Goal: Task Accomplishment & Management: Complete application form

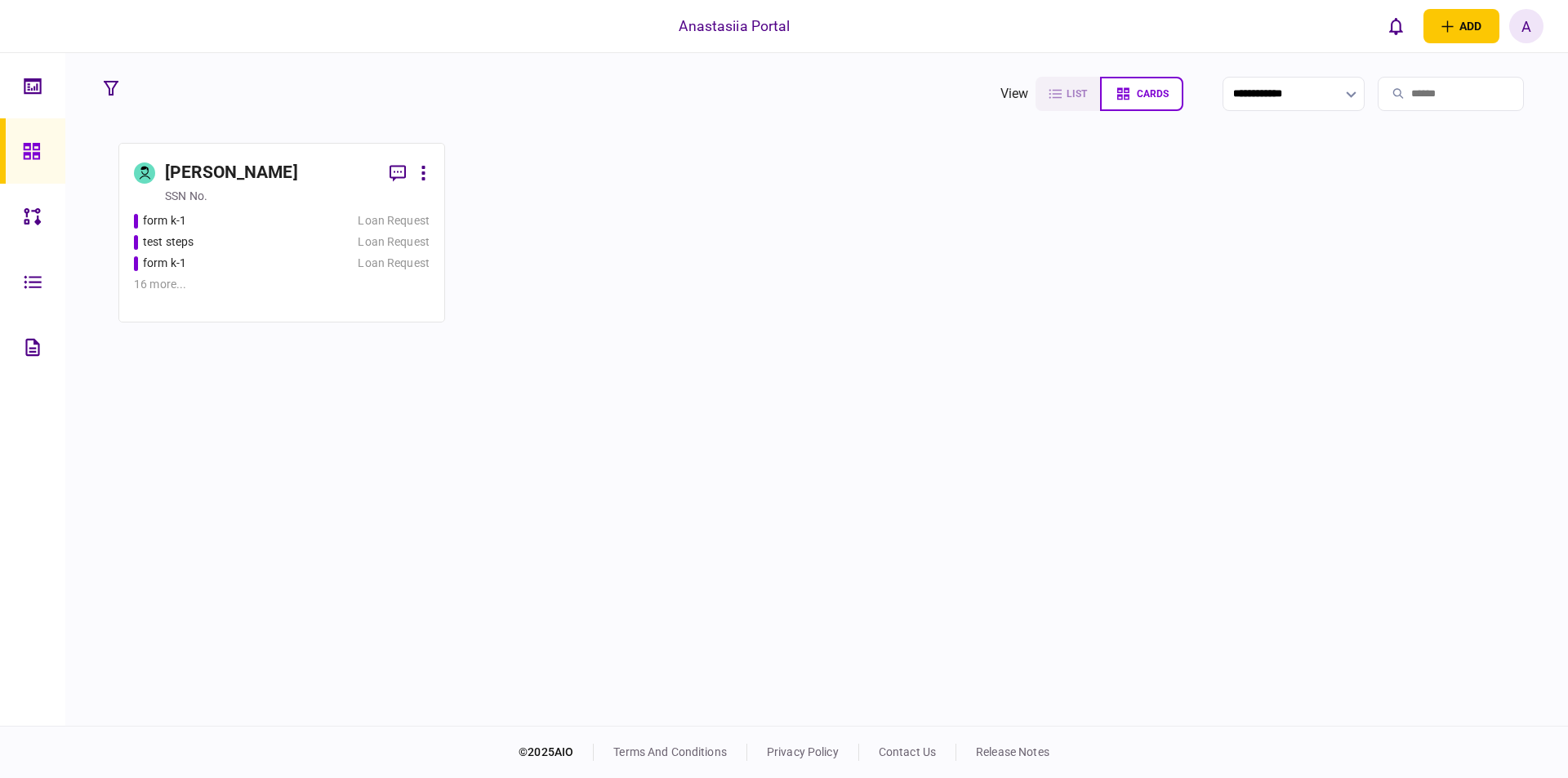
click at [385, 277] on div "16 more ..." at bounding box center [281, 284] width 296 height 17
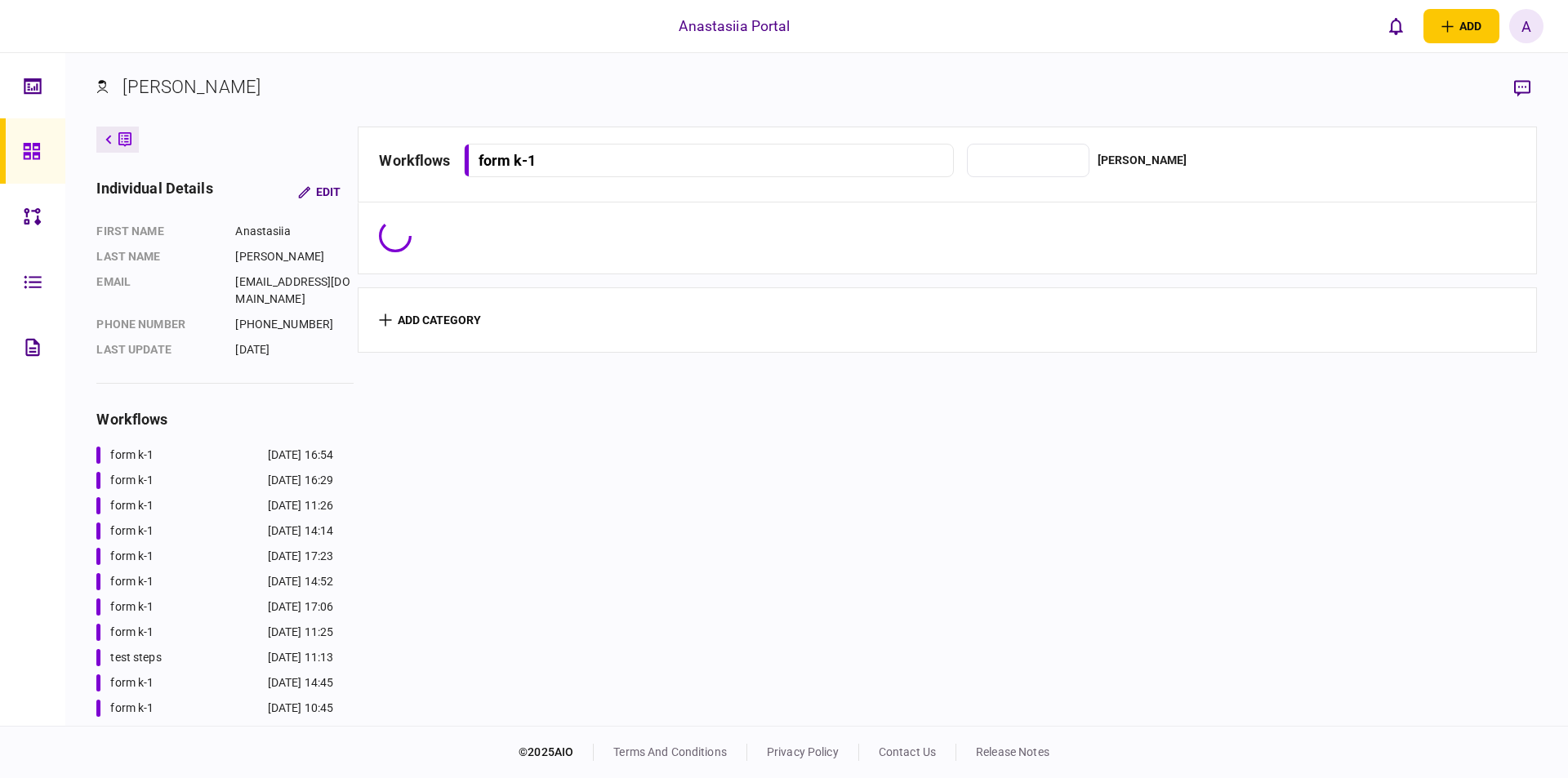
type input "**********"
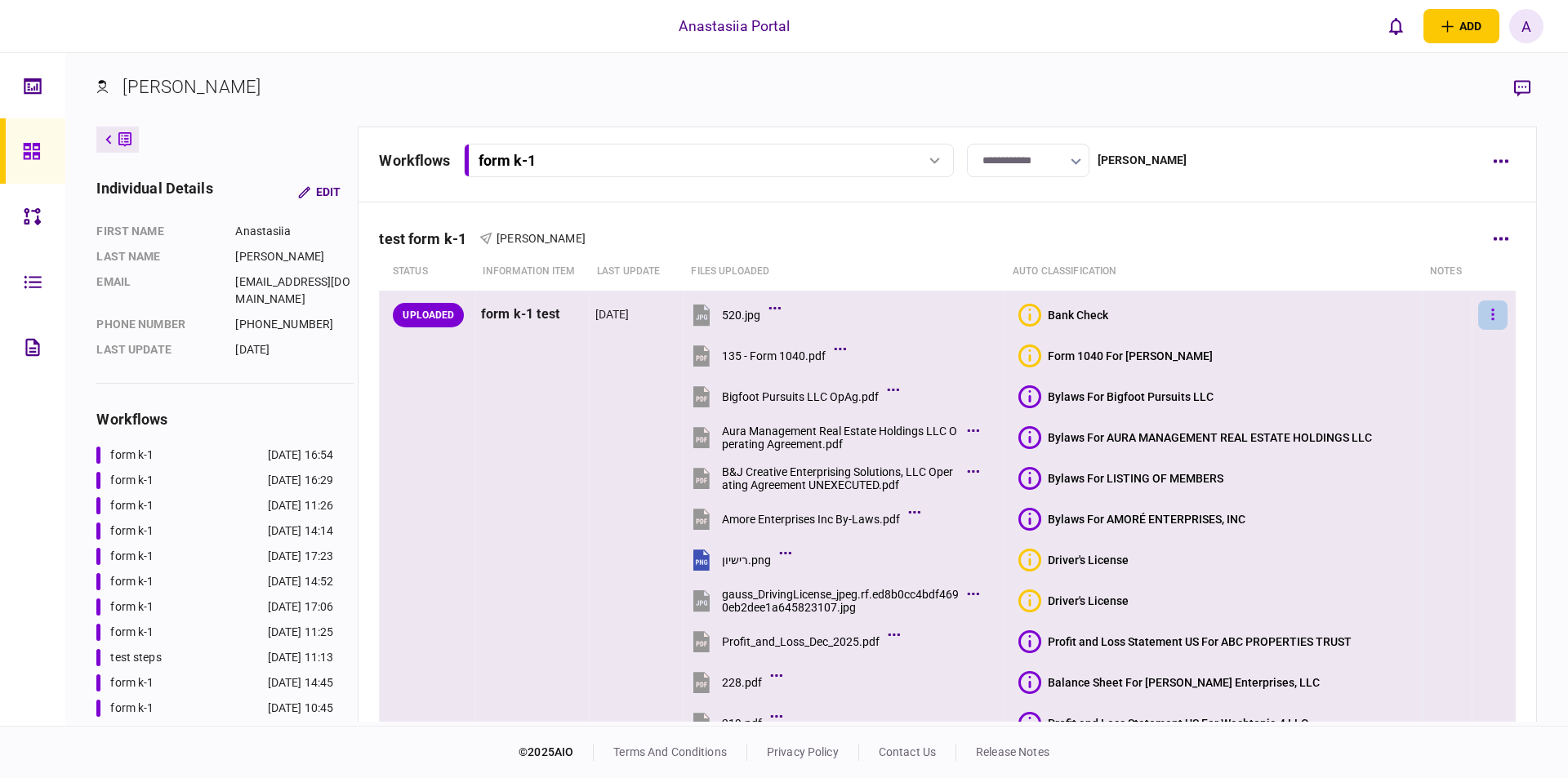
drag, startPoint x: 1477, startPoint y: 333, endPoint x: 1478, endPoint y: 319, distance: 14.0
click at [1477, 332] on td at bounding box center [1494, 623] width 44 height 665
click at [1478, 318] on button "button" at bounding box center [1492, 314] width 29 height 29
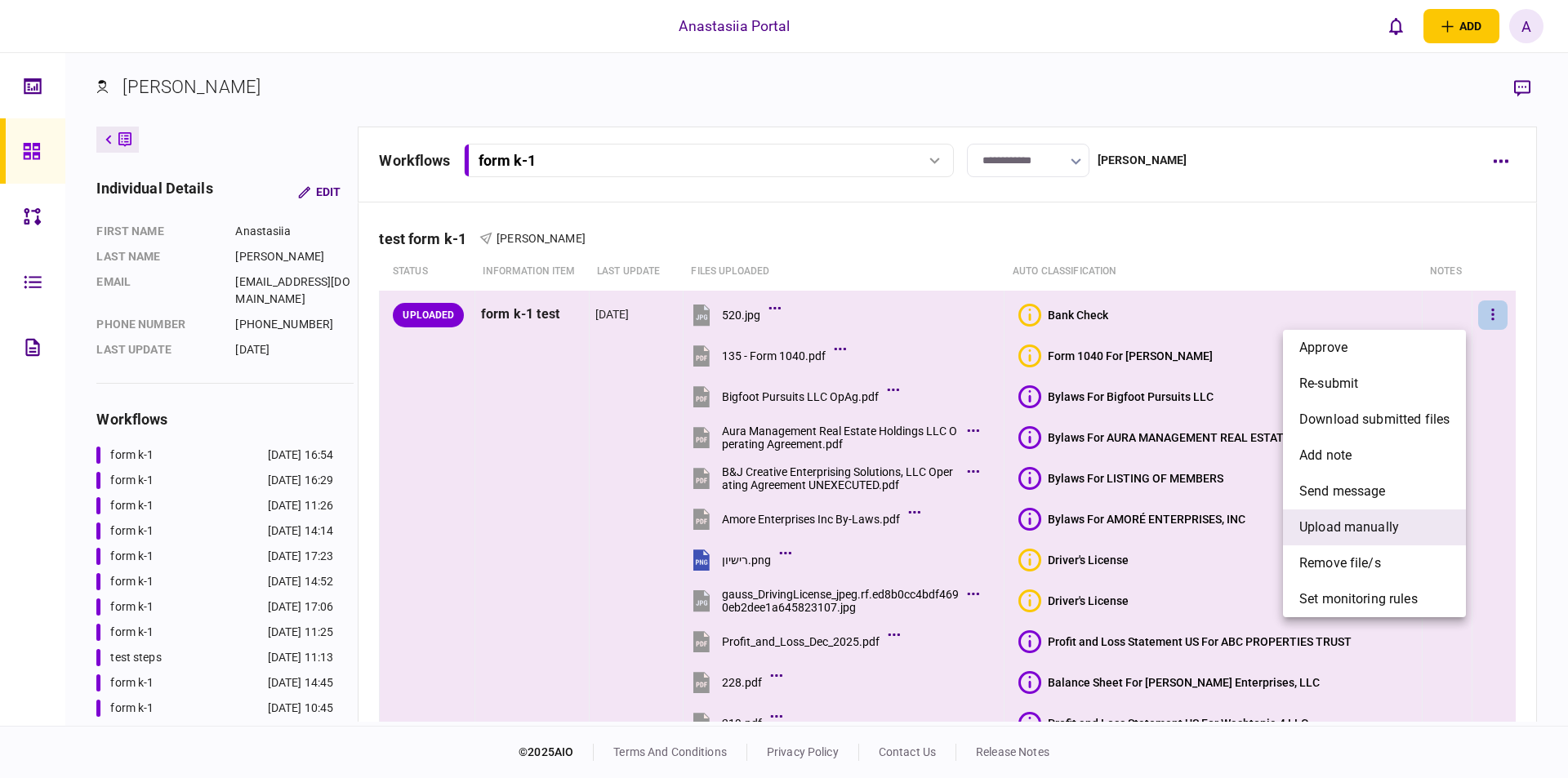
click at [1351, 539] on li "upload manually" at bounding box center [1374, 527] width 182 height 36
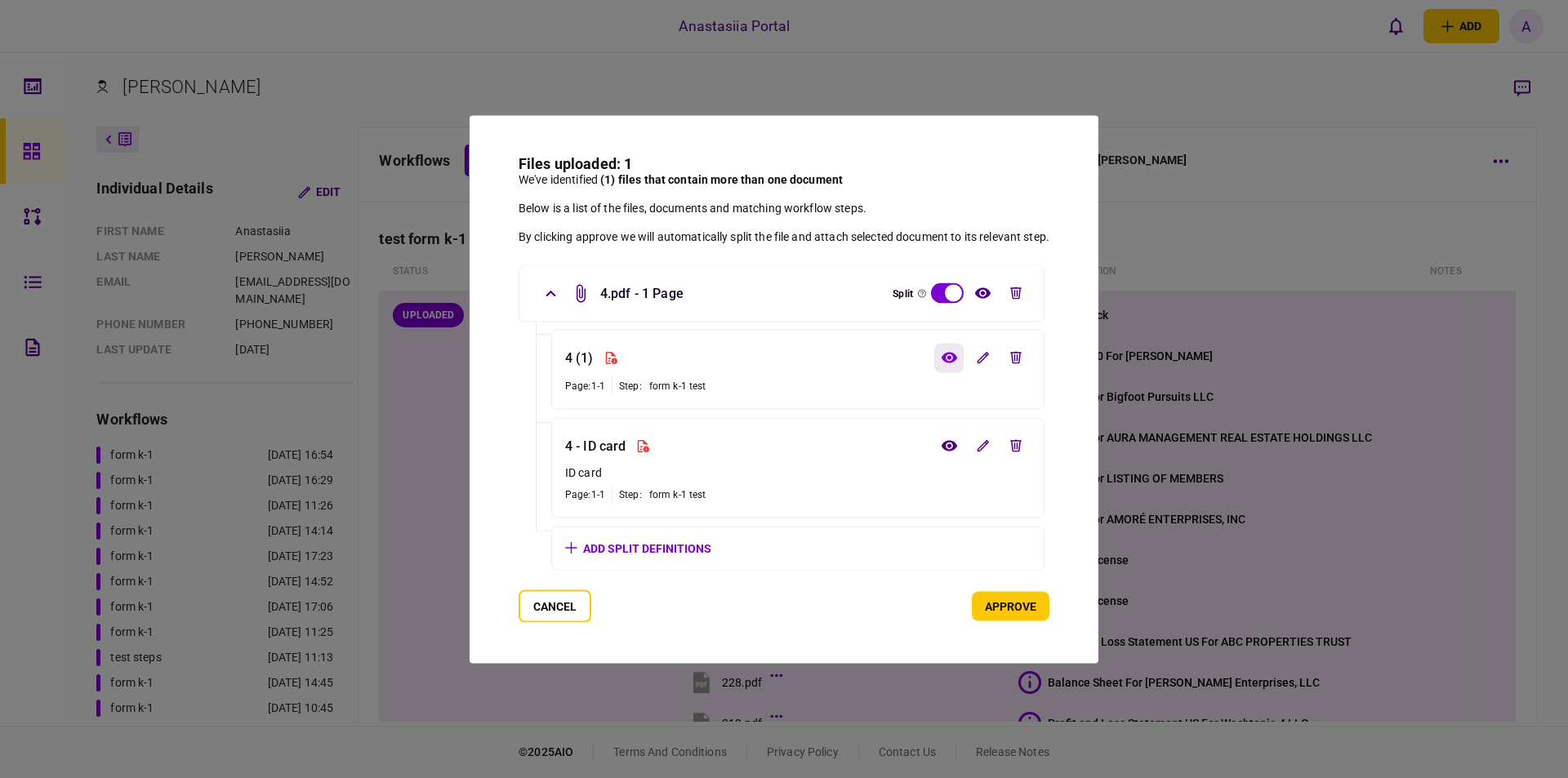
click at [956, 360] on icon "view file" at bounding box center [949, 357] width 17 height 12
click at [1018, 436] on button "edit file" at bounding box center [1015, 446] width 29 height 29
click at [1012, 623] on div "Files uploaded: 1 We've identified (1) files that contain more than one documen…" at bounding box center [784, 389] width 629 height 548
click at [1008, 612] on button "approve" at bounding box center [1010, 605] width 78 height 29
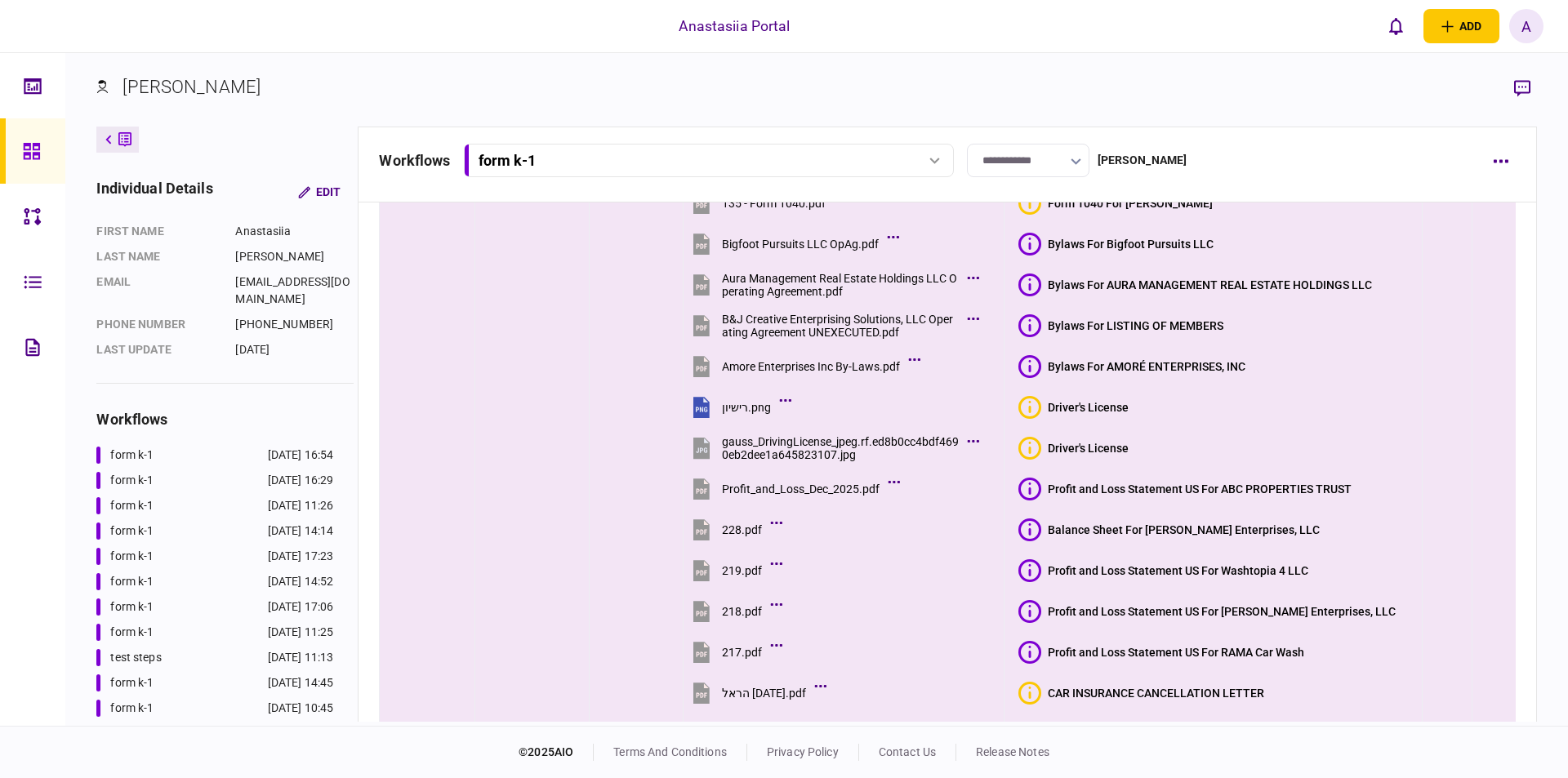
scroll to position [380, 0]
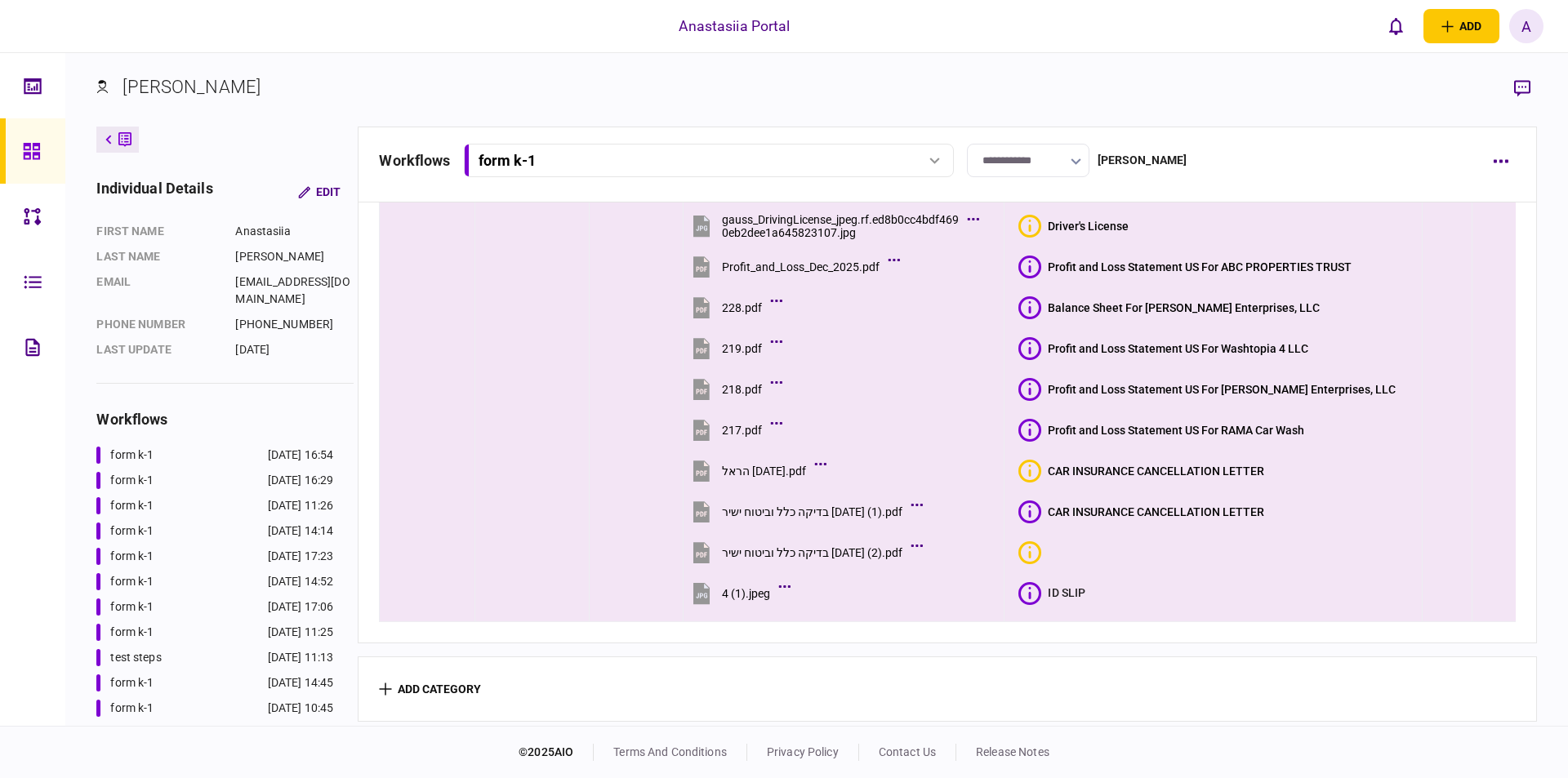
click at [1041, 591] on icon at bounding box center [1029, 594] width 23 height 23
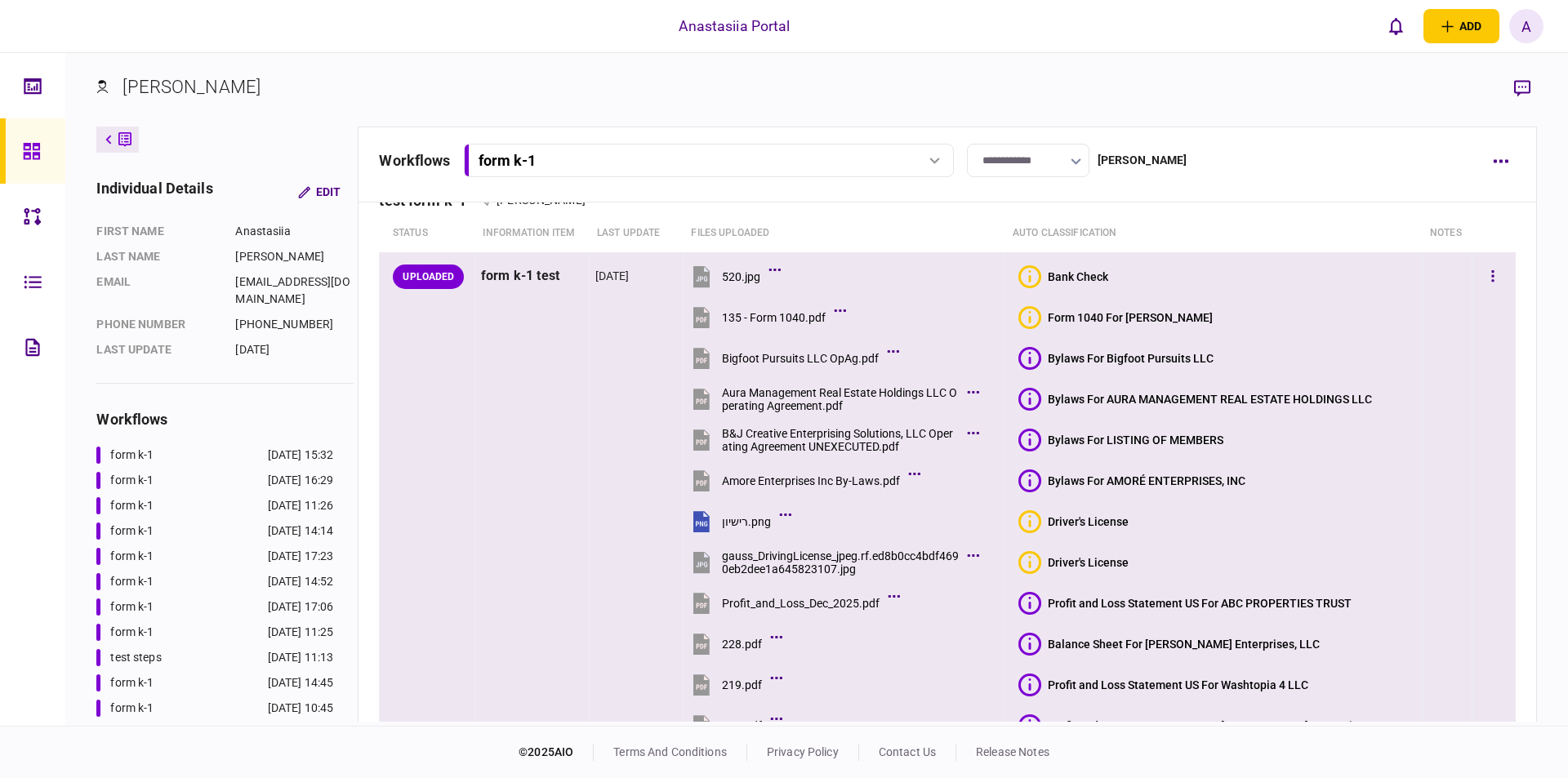
scroll to position [380, 0]
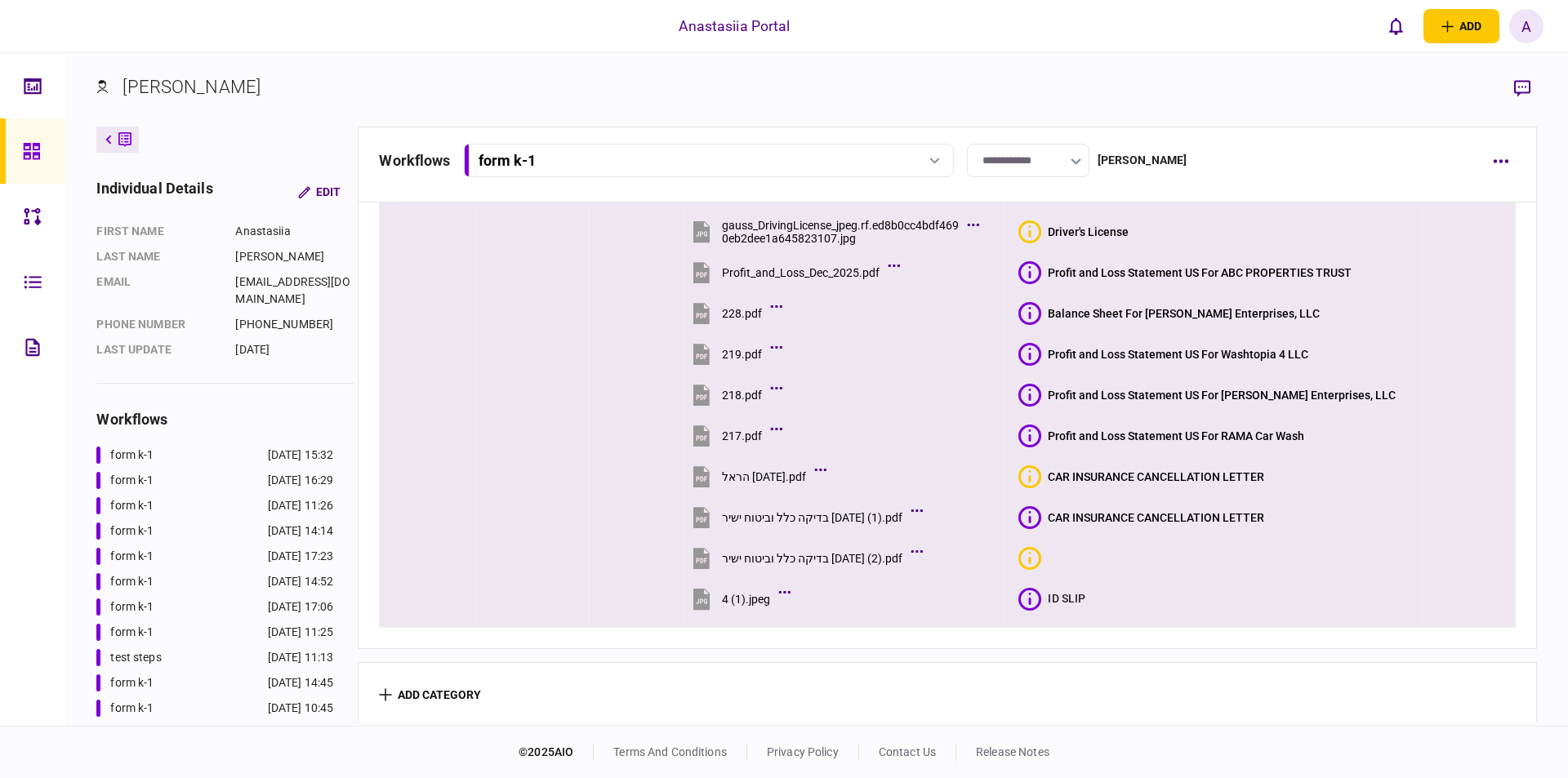
scroll to position [380, 0]
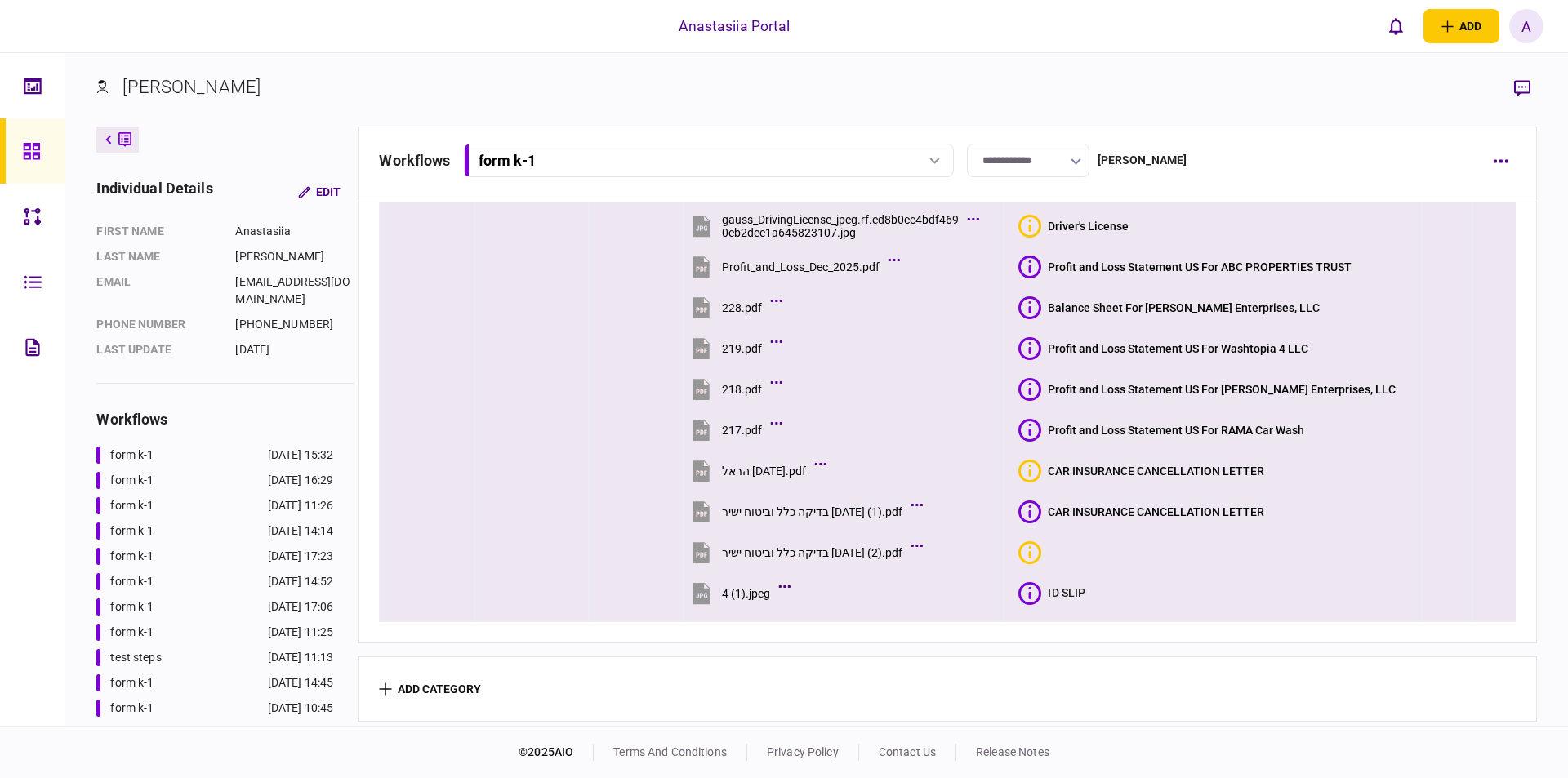
click at [1031, 592] on icon at bounding box center [1030, 593] width 3 height 12
click at [1041, 585] on icon "Bad quality" at bounding box center [1029, 594] width 23 height 23
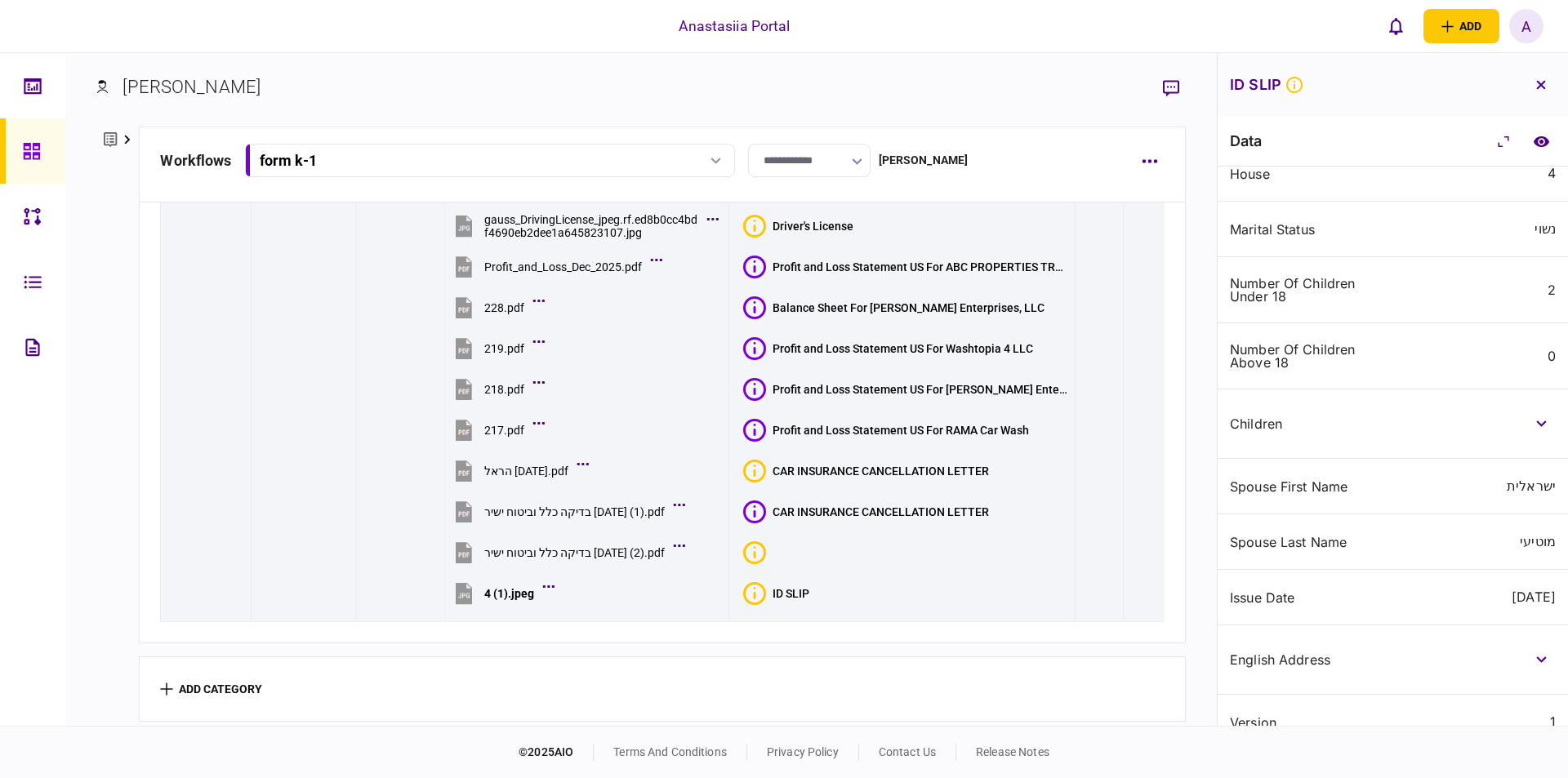
scroll to position [432, 0]
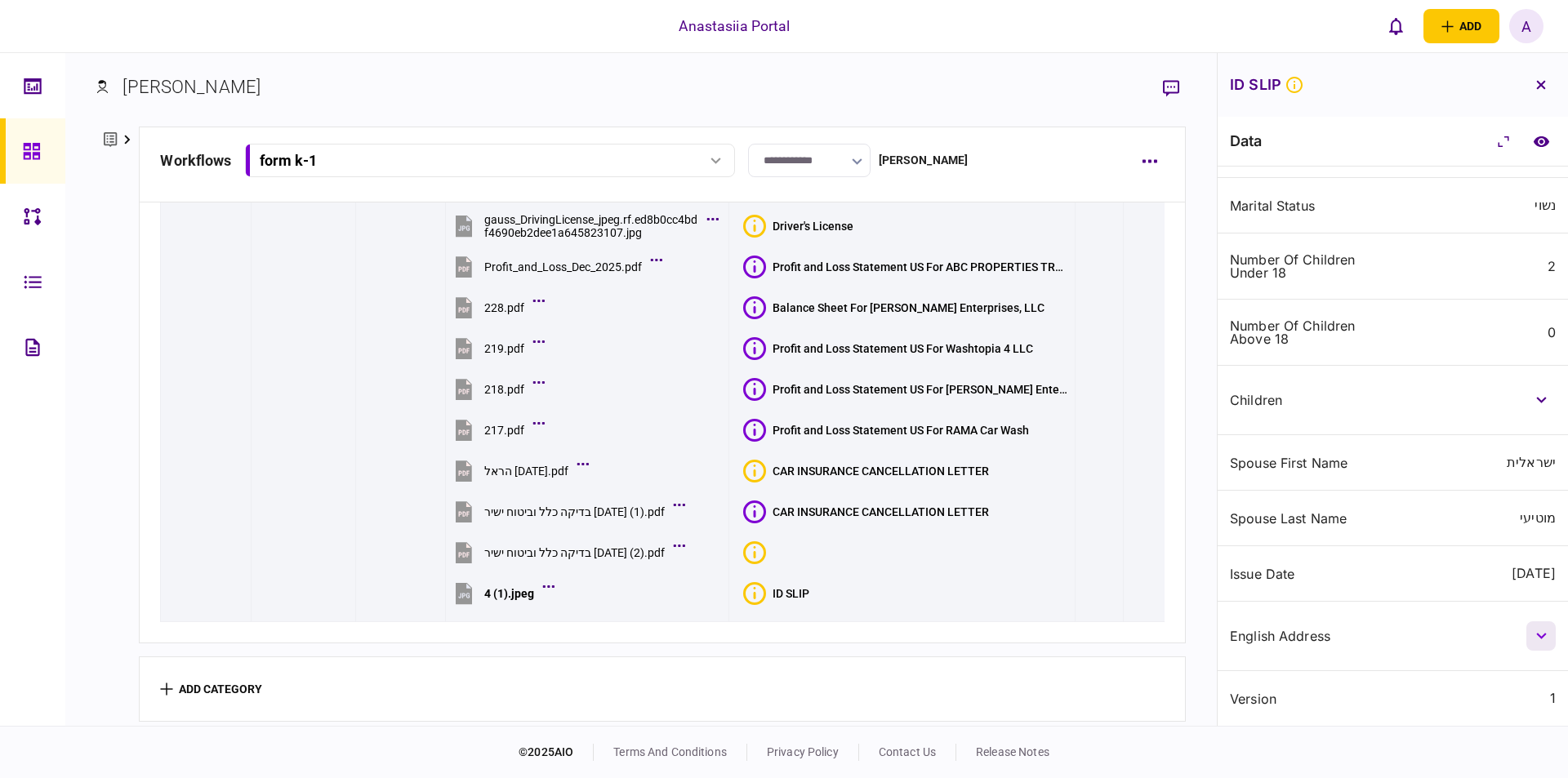
click at [1539, 647] on button "button" at bounding box center [1540, 636] width 29 height 29
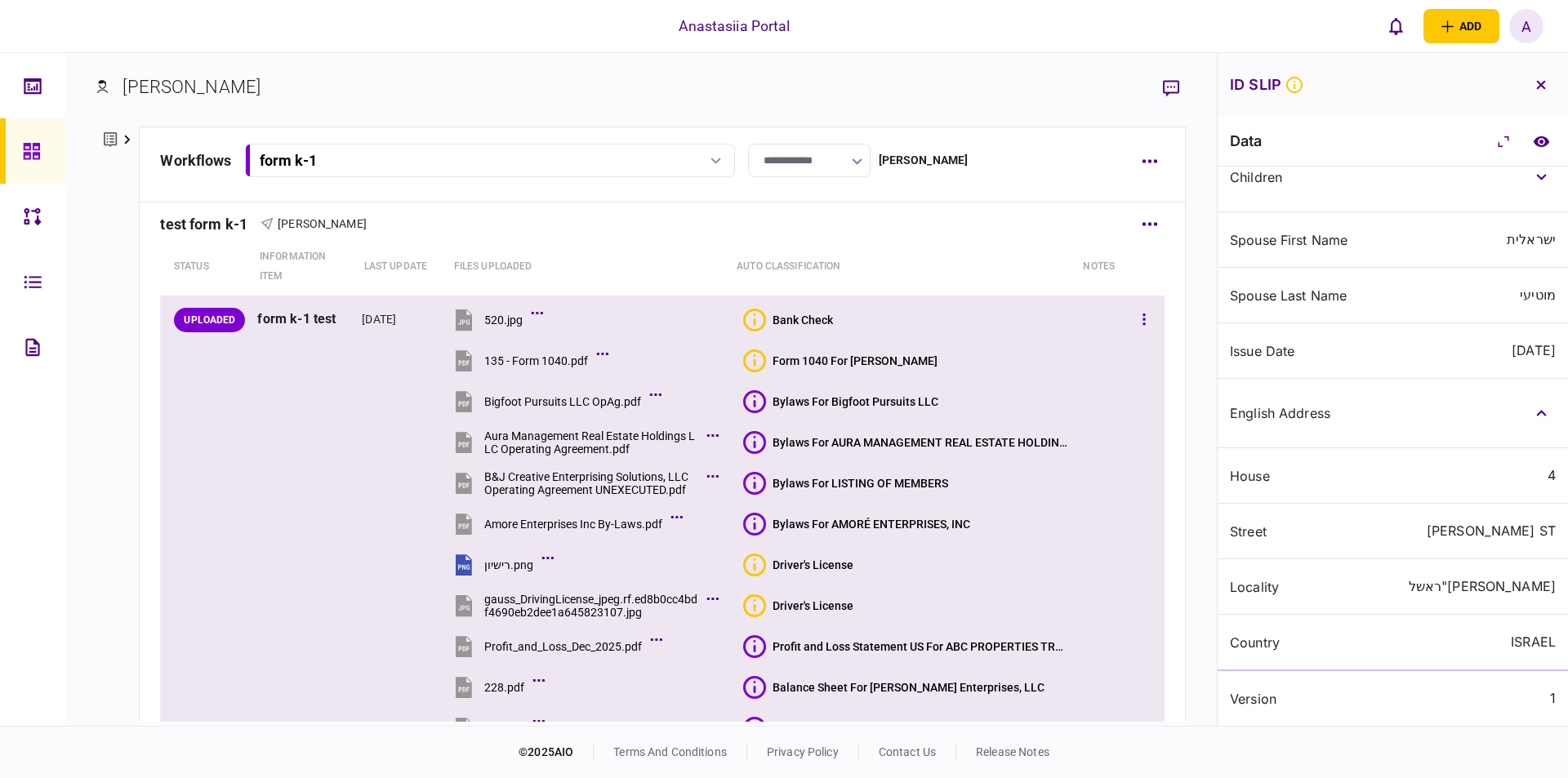
scroll to position [0, 0]
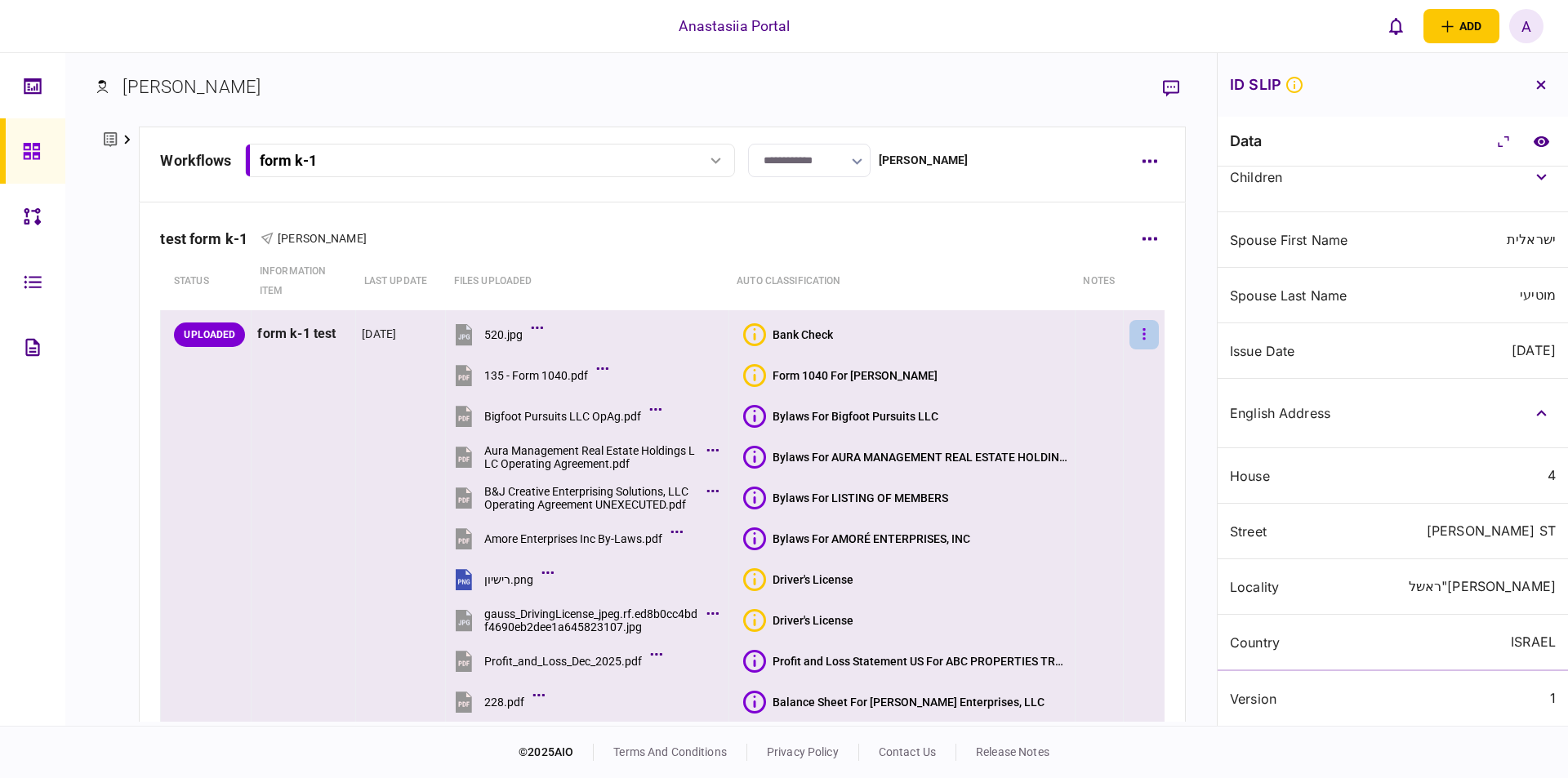
click at [1138, 341] on button "button" at bounding box center [1143, 334] width 29 height 29
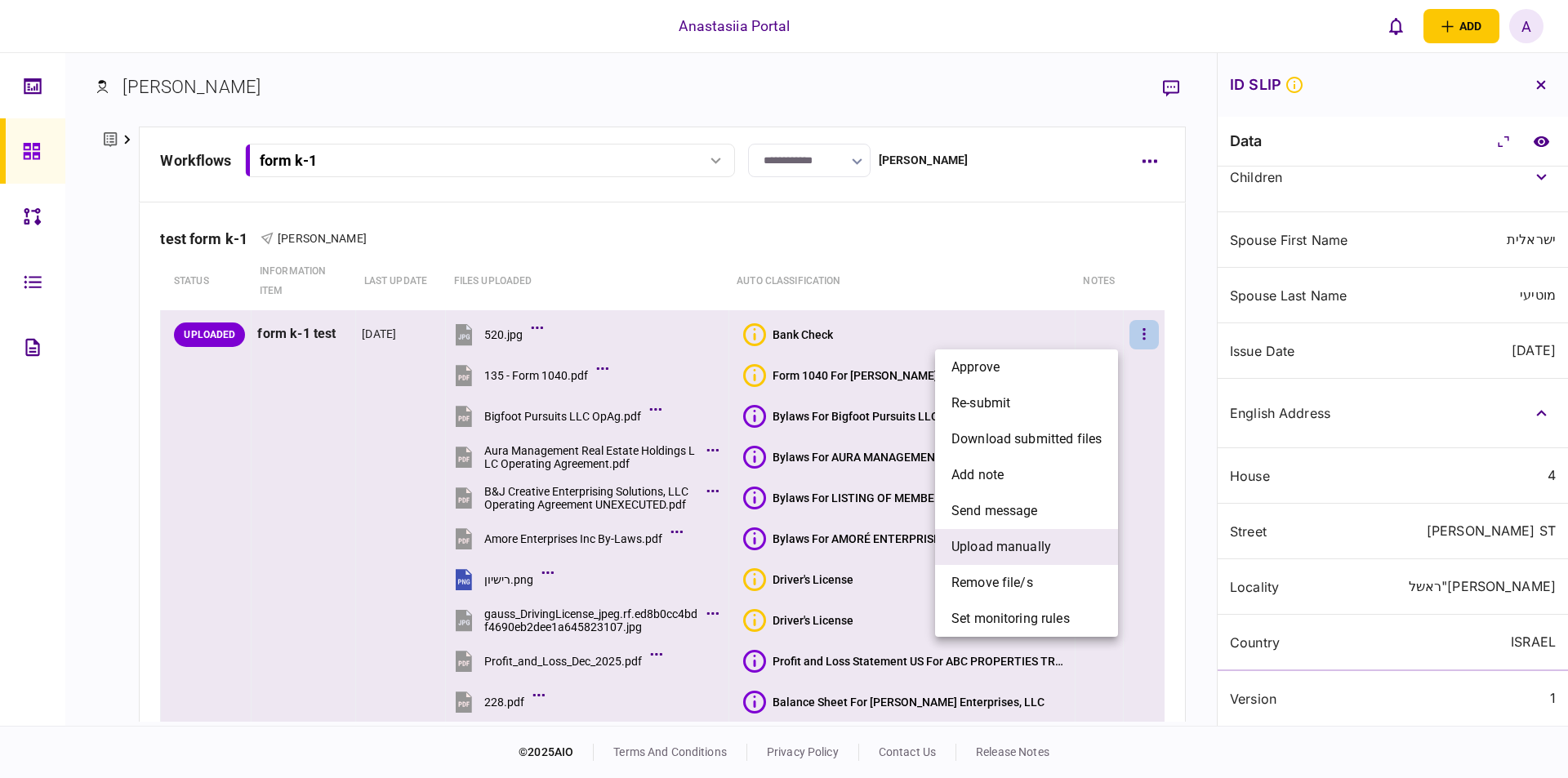
click at [999, 544] on span "upload manually" at bounding box center [1001, 546] width 100 height 20
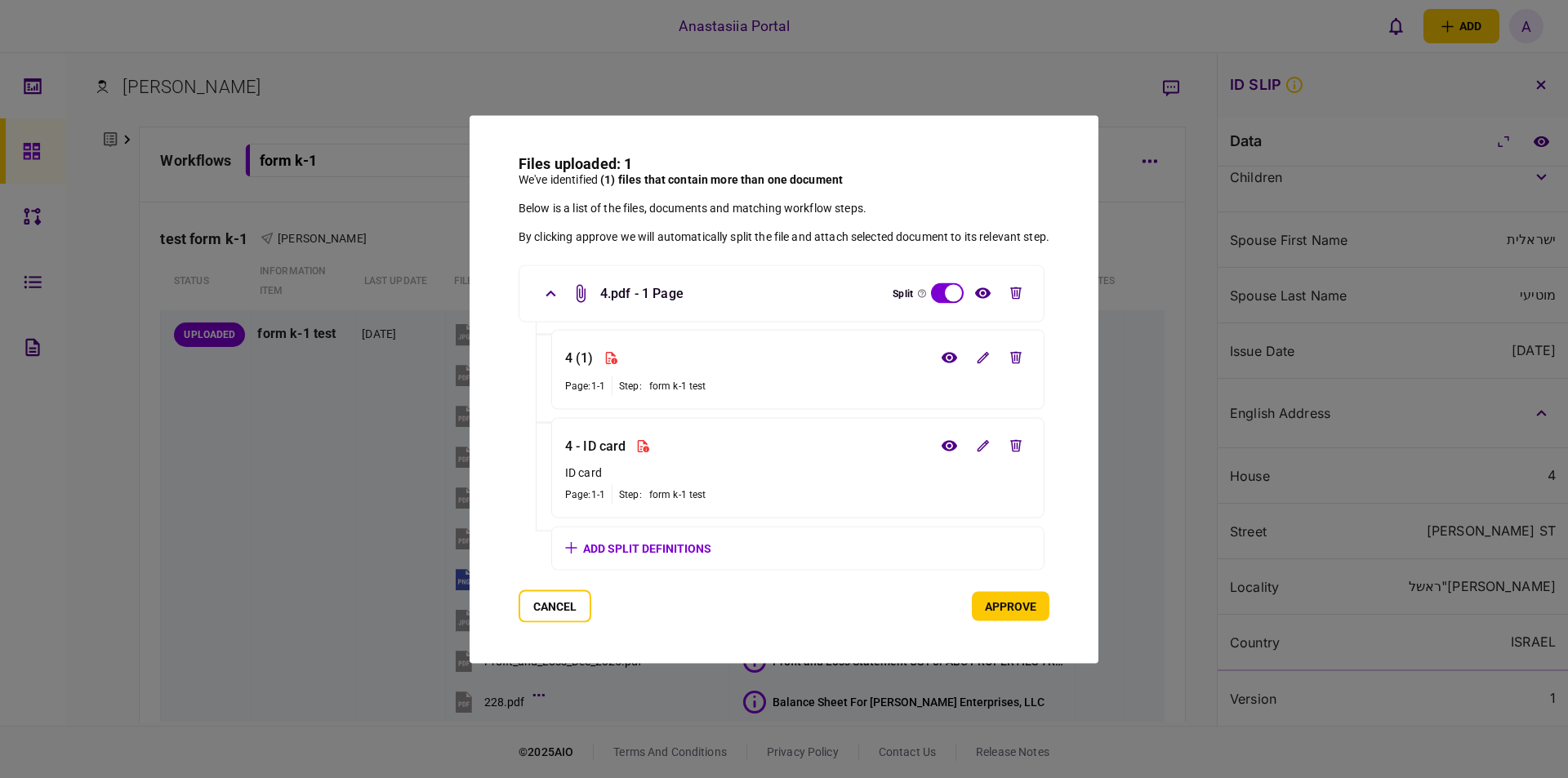
drag, startPoint x: 1018, startPoint y: 356, endPoint x: 1014, endPoint y: 400, distance: 44.2
click at [1017, 356] on icon "edit file" at bounding box center [1016, 357] width 11 height 12
click at [1018, 442] on icon "edit file" at bounding box center [1016, 446] width 11 height 12
click at [1014, 609] on button "approve" at bounding box center [1010, 605] width 78 height 29
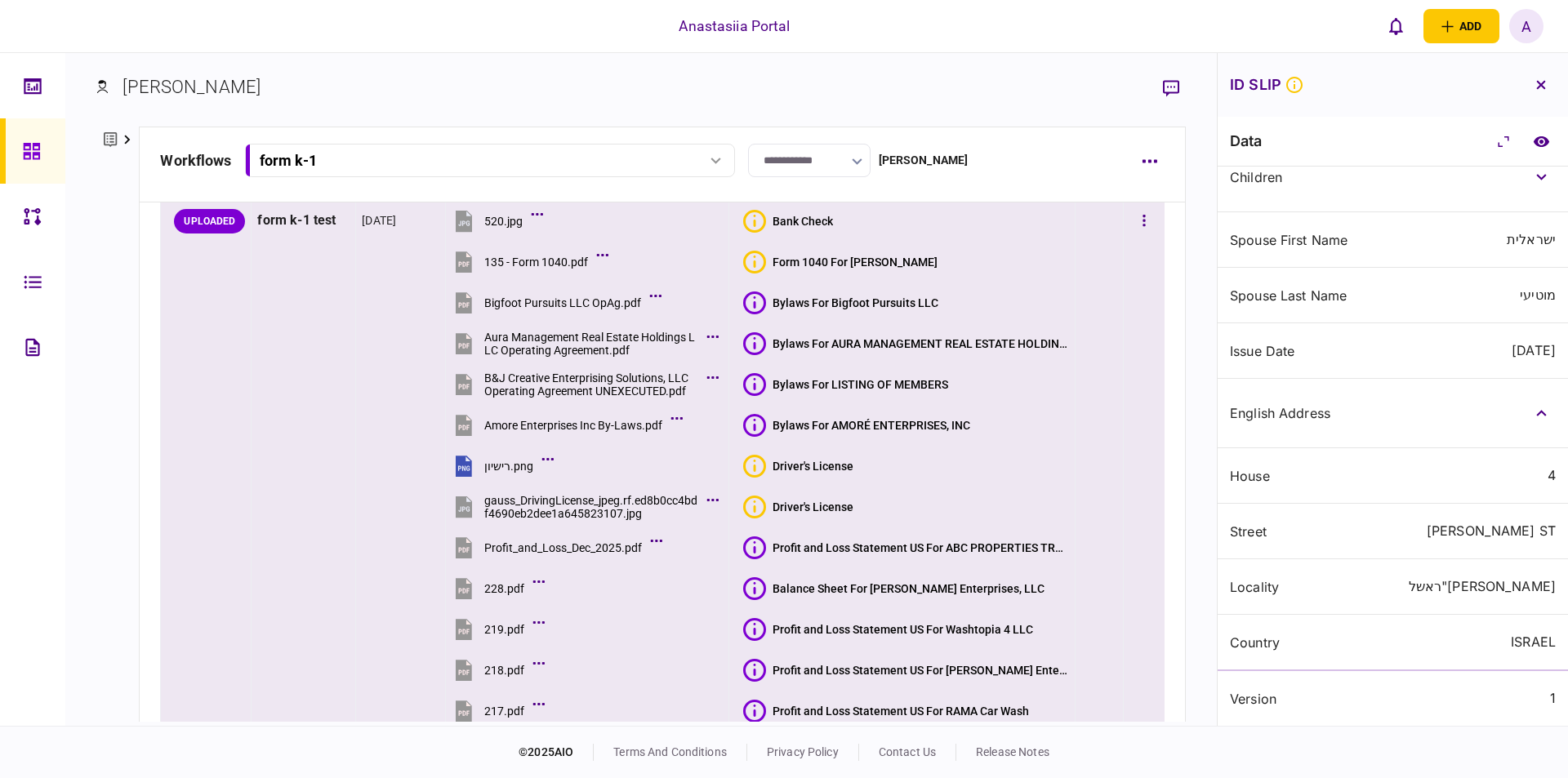
scroll to position [399, 0]
